Goal: Task Accomplishment & Management: Complete application form

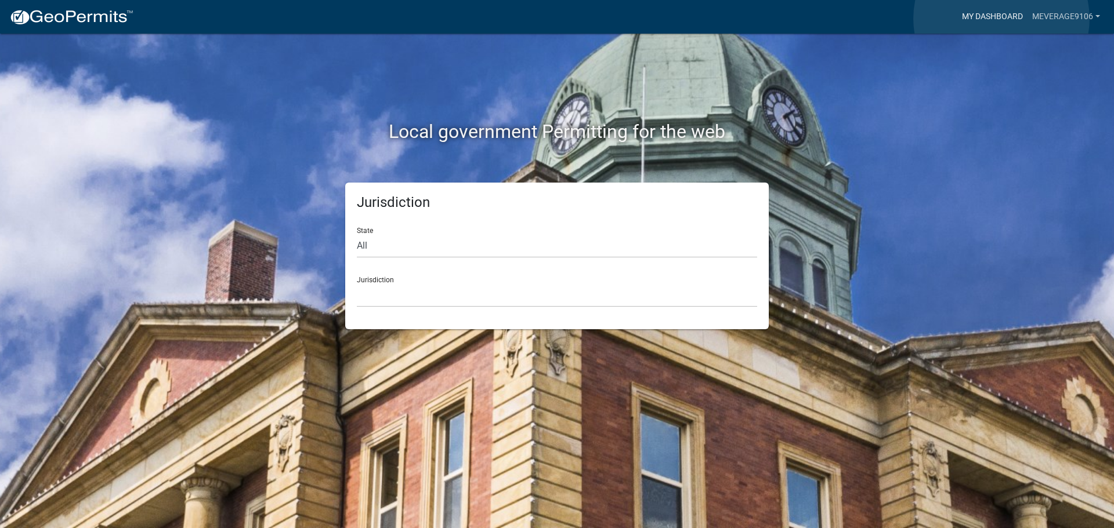
click at [1001, 19] on link "My Dashboard" at bounding box center [992, 17] width 70 height 22
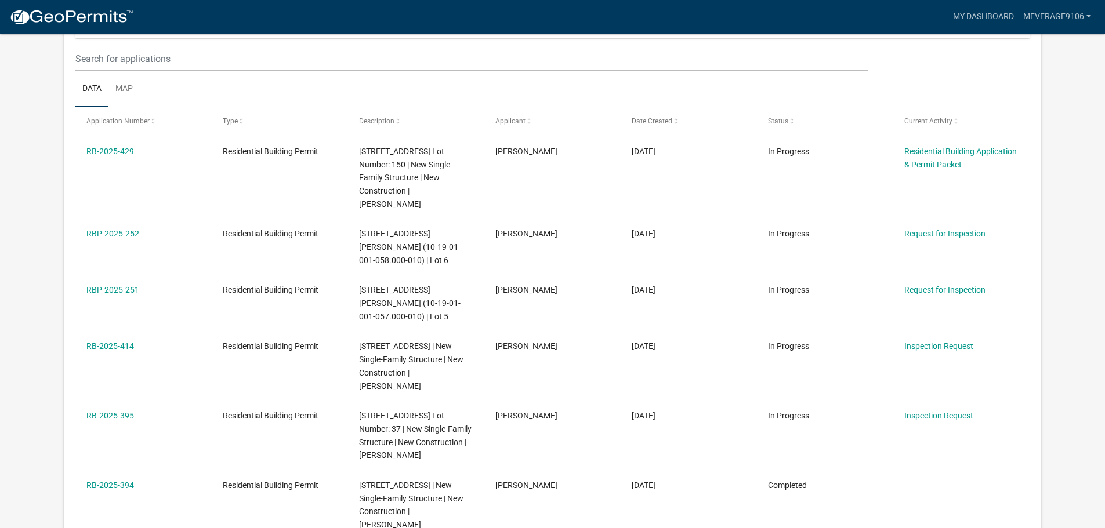
scroll to position [193, 0]
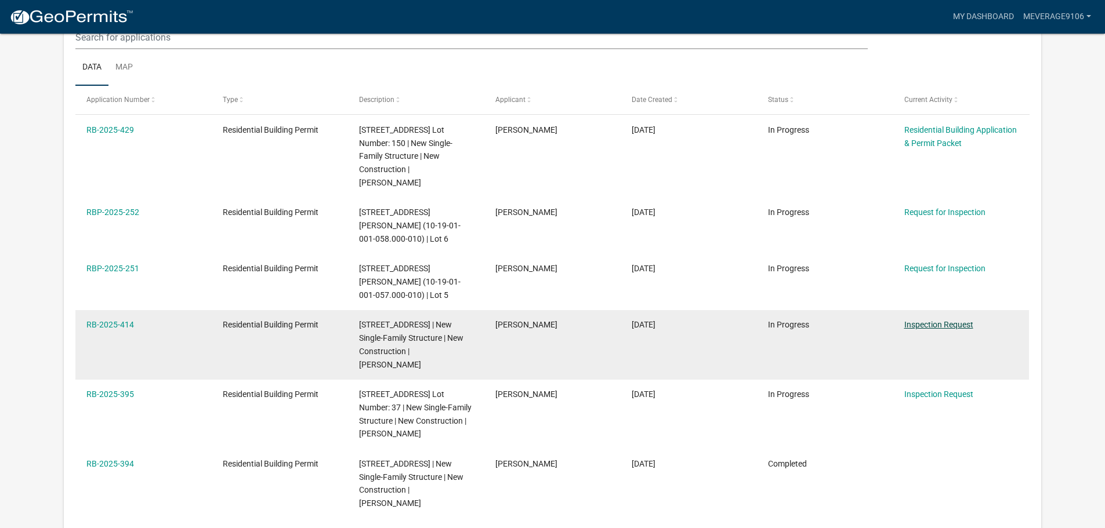
click at [920, 329] on link "Inspection Request" at bounding box center [938, 324] width 69 height 9
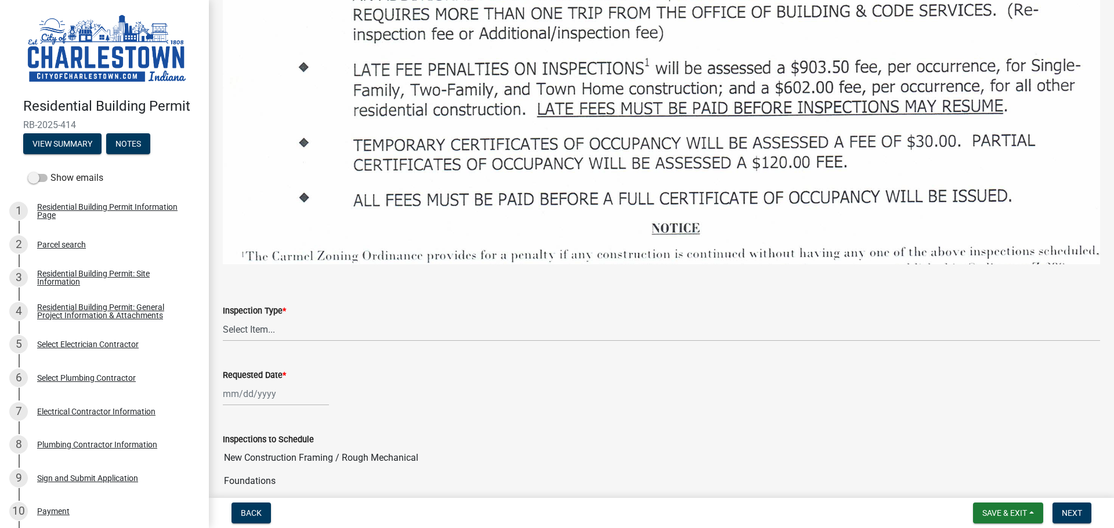
scroll to position [1740, 0]
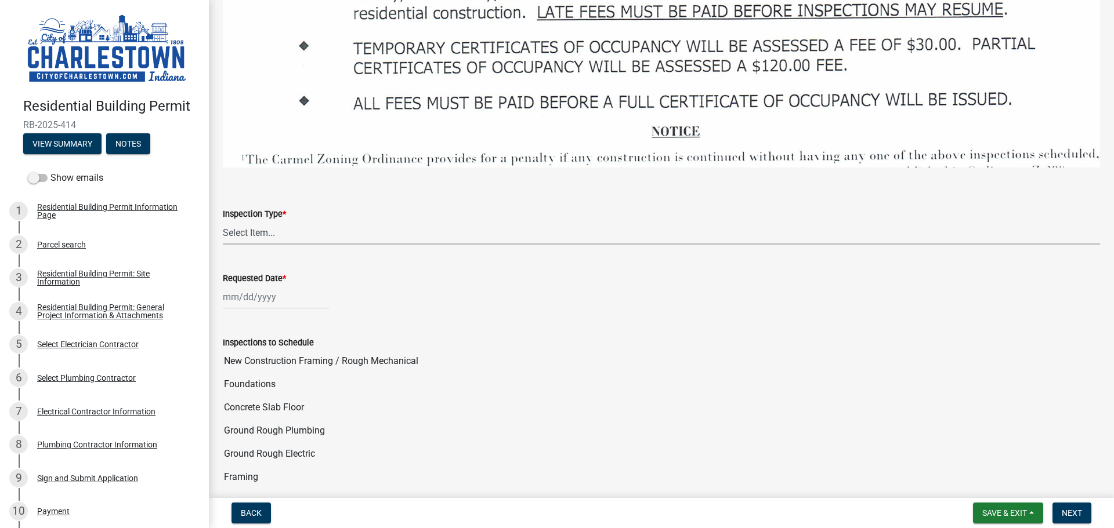
click at [278, 224] on select "Select Item... New Construction Framing / Rough Mechanical Foundations Concrete…" at bounding box center [661, 233] width 877 height 24
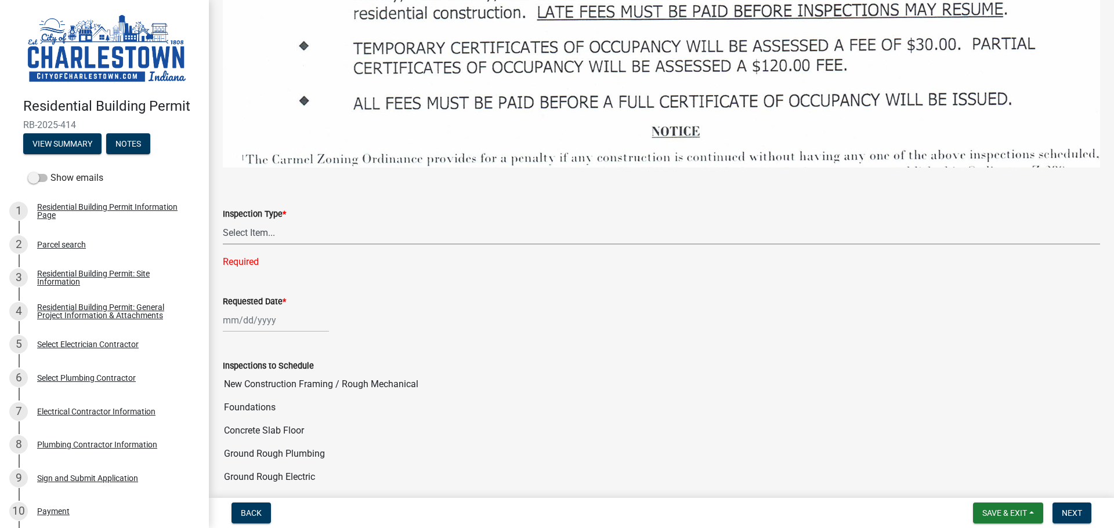
click at [264, 226] on select "Select Item... New Construction Framing / Rough Mechanical Foundations Concrete…" at bounding box center [661, 233] width 877 height 24
click at [336, 177] on div "Inspection Type * Select Item... New Construction Framing / Rough Mechanical Fo…" at bounding box center [661, 223] width 877 height 92
click at [316, 229] on select "Select Item... New Construction Framing / Rough Mechanical Foundations Concrete…" at bounding box center [661, 233] width 877 height 24
click at [321, 195] on form "Inspection Type * Select Item... New Construction Framing / Rough Mechanical Fo…" at bounding box center [661, 219] width 877 height 52
